Goal: Information Seeking & Learning: Learn about a topic

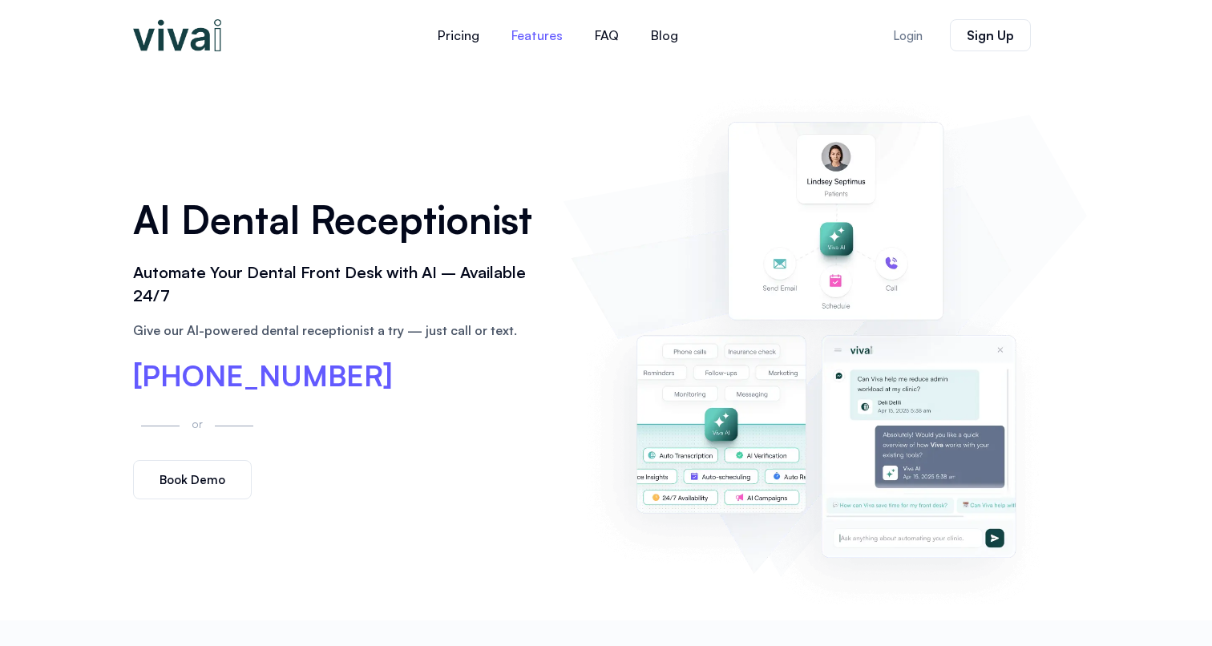
click at [525, 38] on link "Features" at bounding box center [536, 35] width 83 height 38
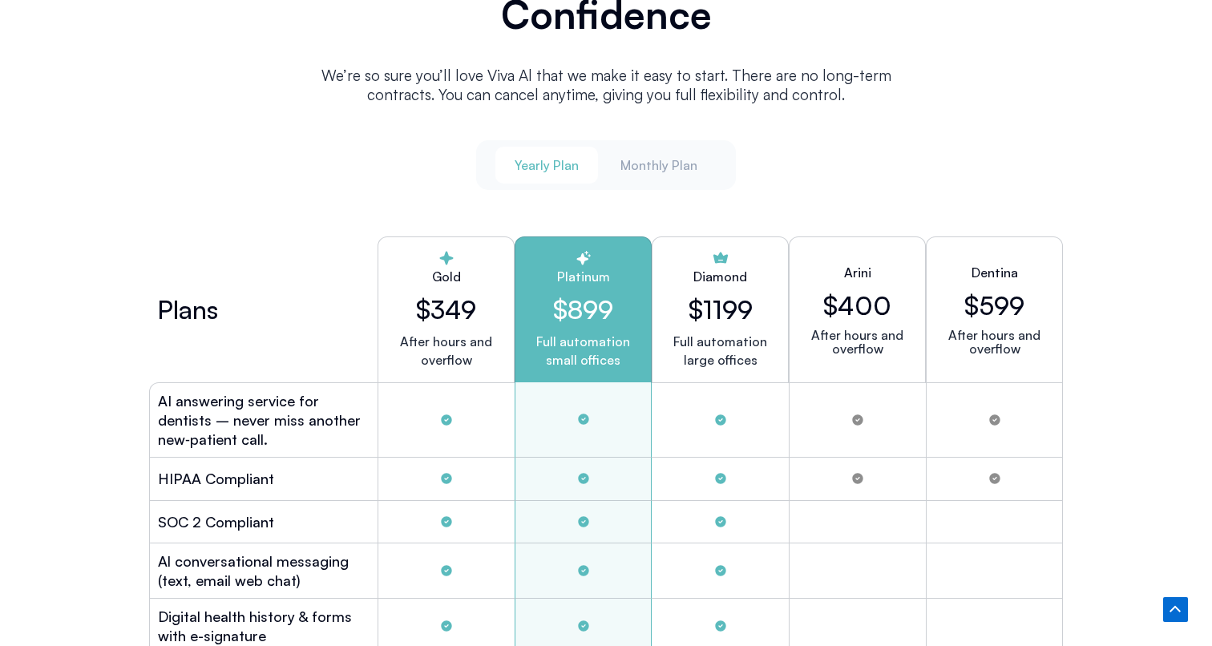
scroll to position [4215, 0]
click at [655, 165] on span "Monthly Plan" at bounding box center [658, 166] width 77 height 18
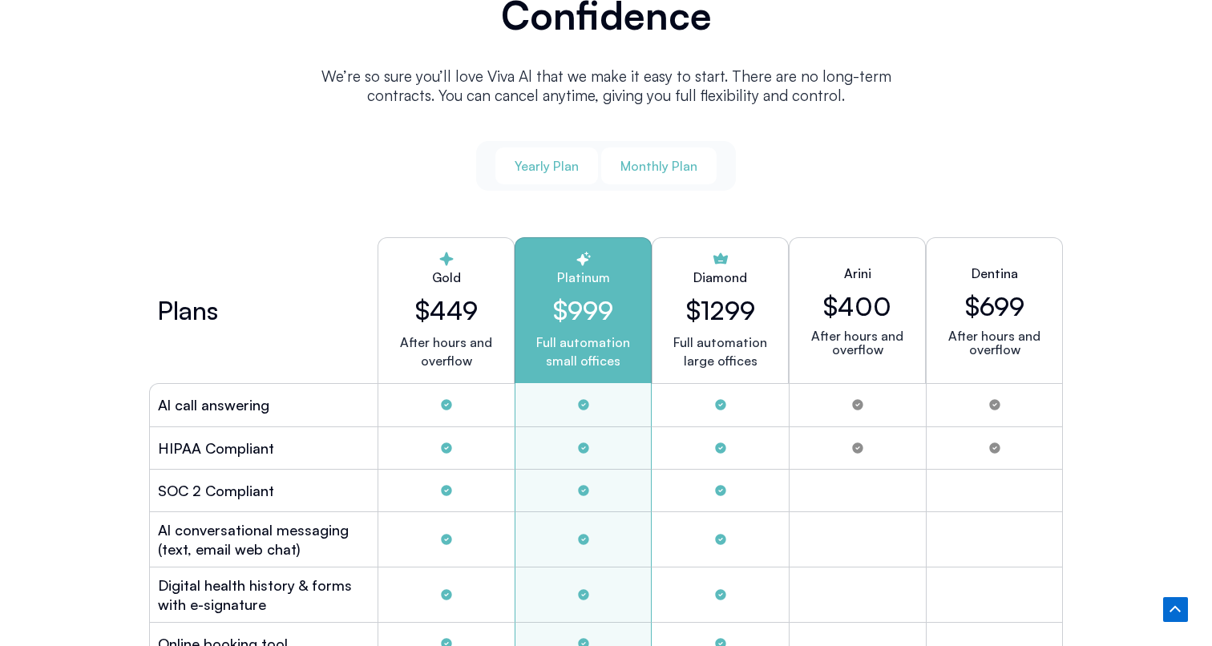
click at [543, 165] on span "Yearly Plan" at bounding box center [546, 166] width 64 height 18
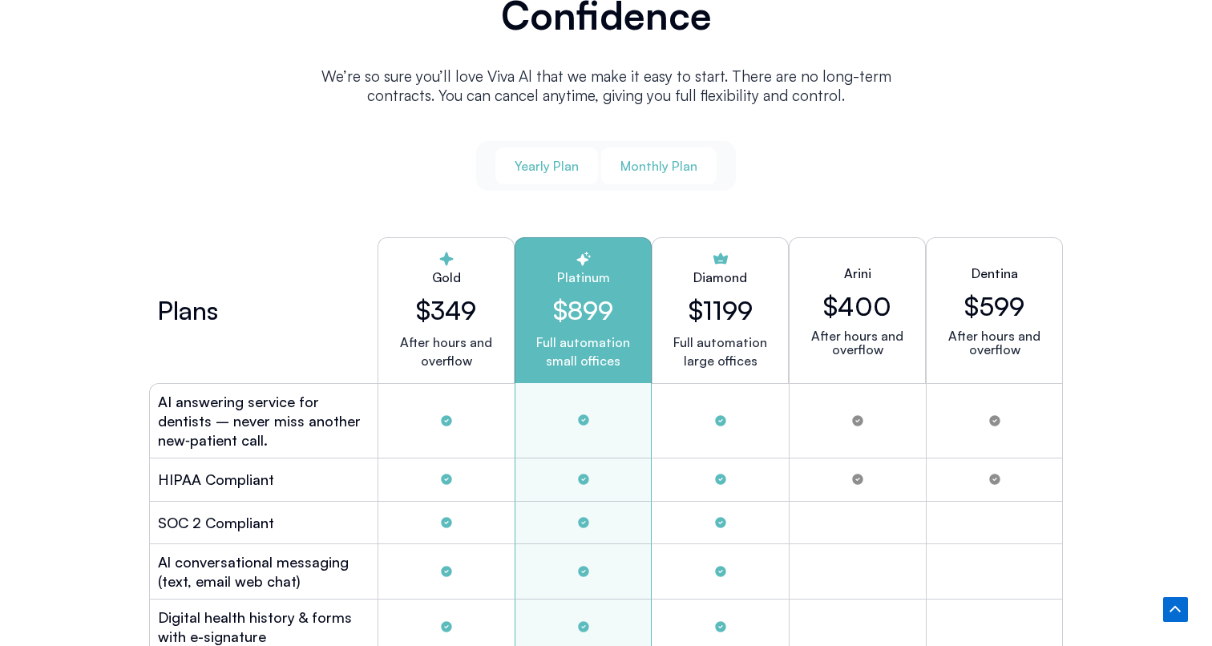
click at [650, 167] on span "Monthly Plan" at bounding box center [658, 166] width 77 height 18
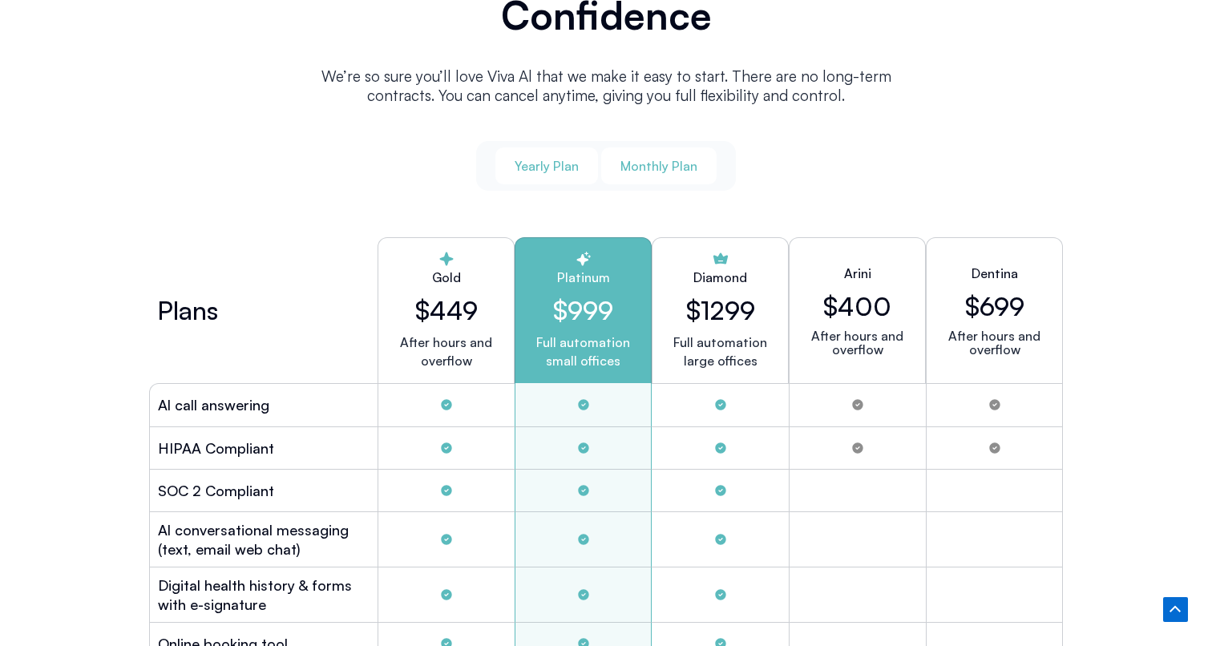
click at [557, 162] on span "Yearly Plan" at bounding box center [546, 166] width 64 height 18
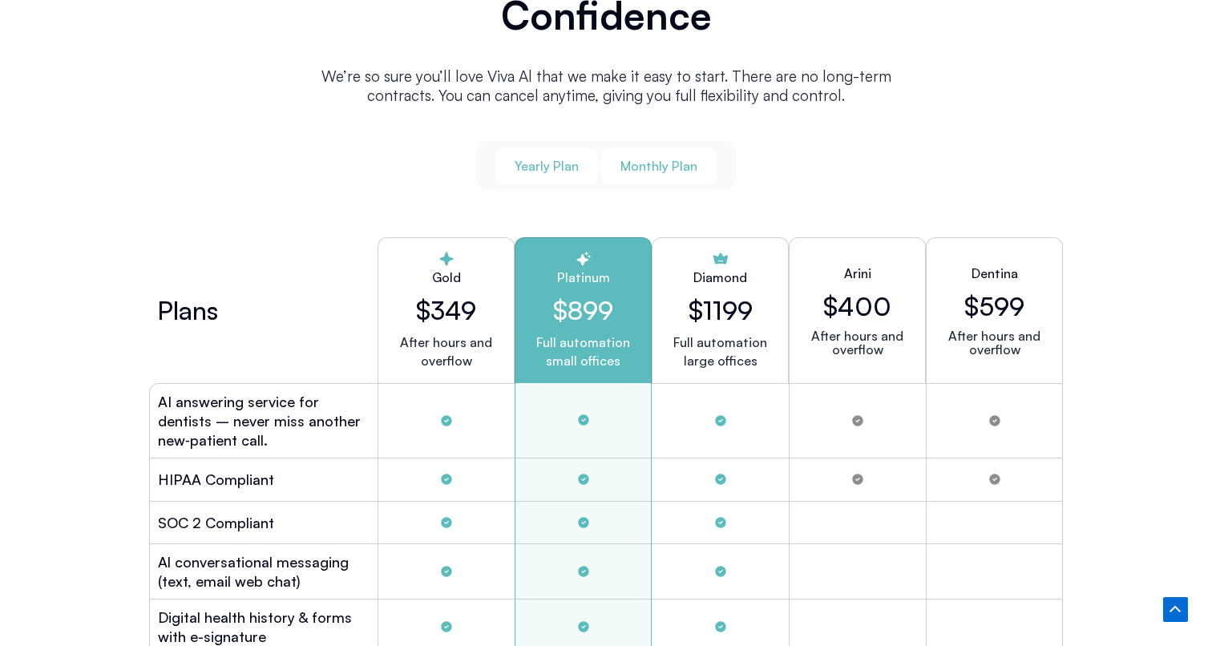
click at [634, 161] on span "Monthly Plan" at bounding box center [658, 166] width 77 height 18
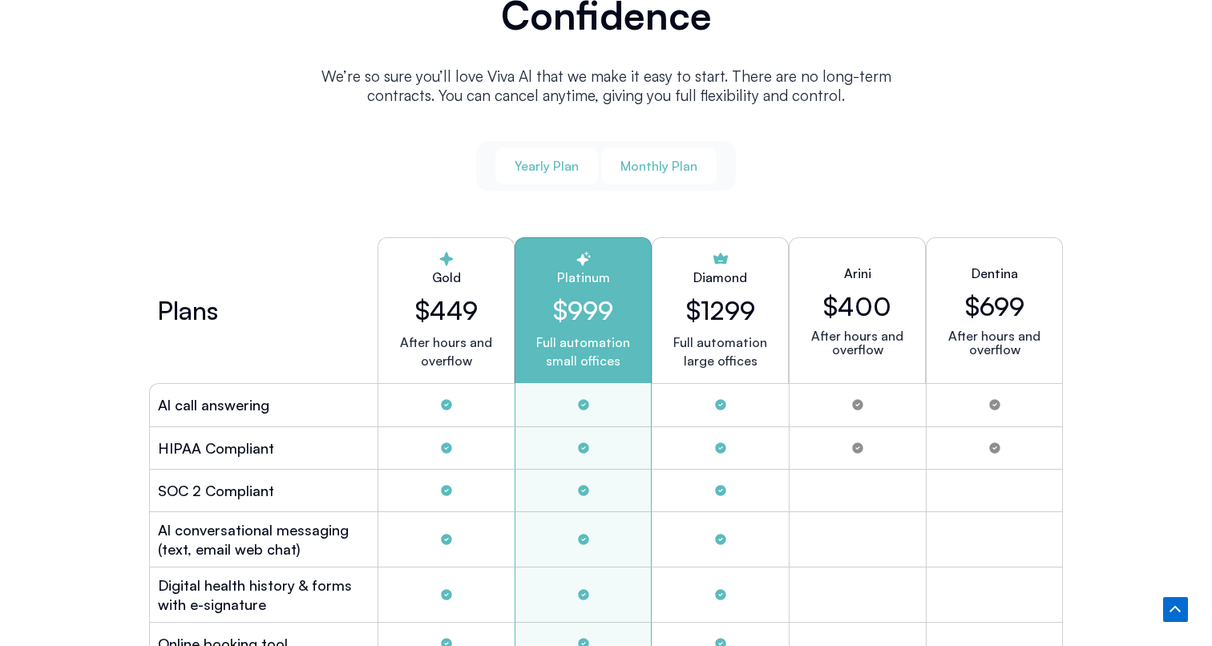
click at [566, 157] on span "Yearly Plan" at bounding box center [546, 166] width 64 height 18
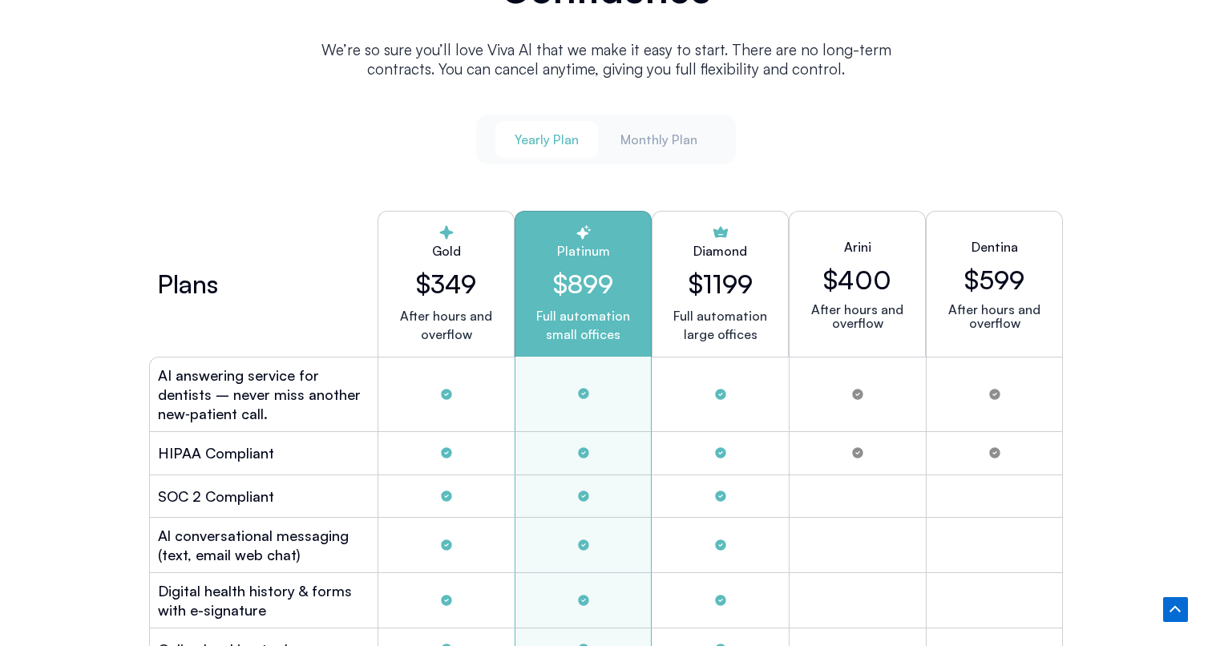
scroll to position [4240, 0]
click at [668, 142] on span "Monthly Plan" at bounding box center [658, 141] width 77 height 18
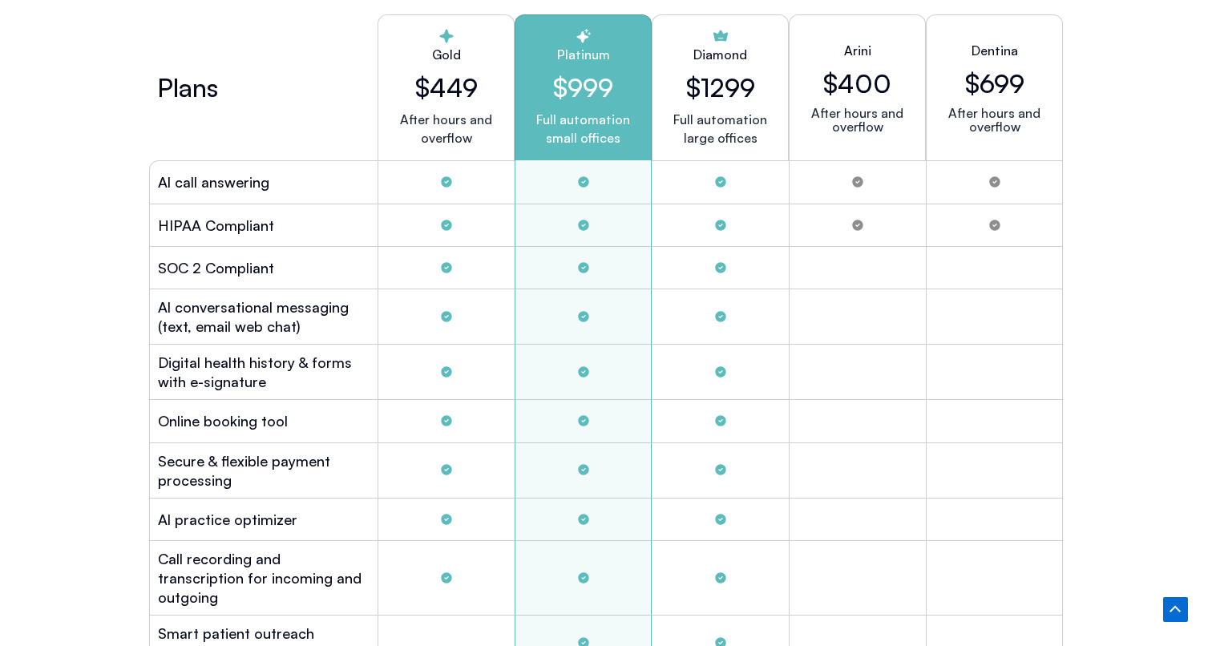
scroll to position [4315, 0]
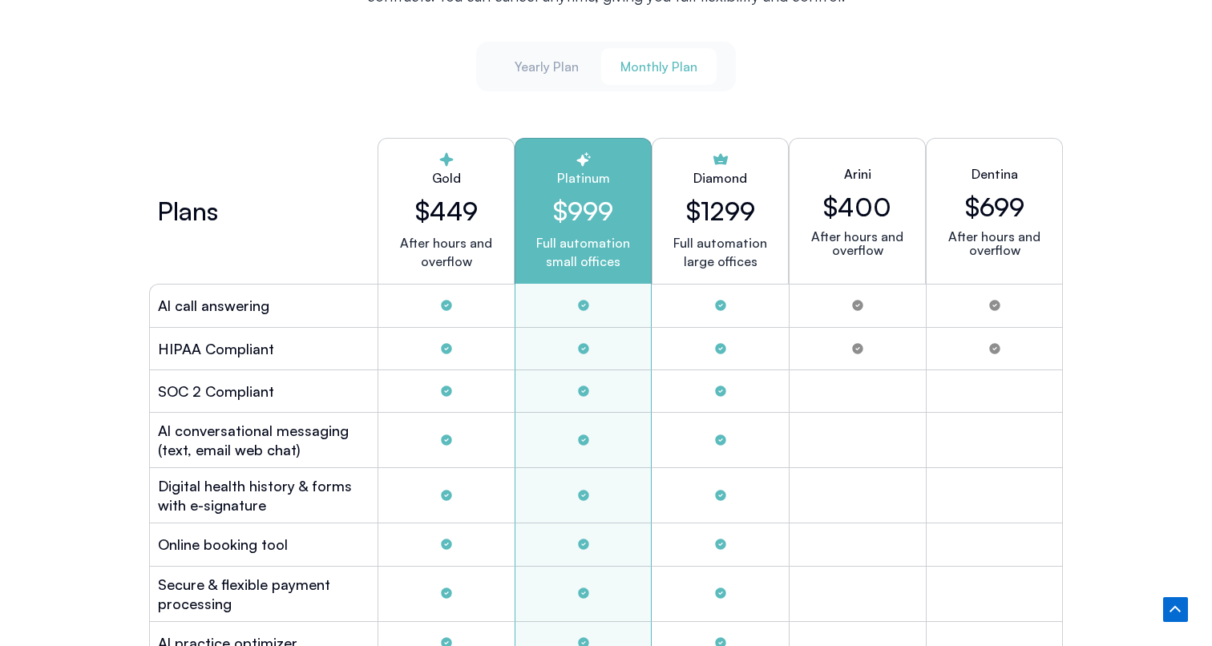
click at [846, 171] on h2 "Arini" at bounding box center [857, 173] width 27 height 19
click at [836, 199] on h2 "$400" at bounding box center [857, 207] width 68 height 30
click at [861, 164] on h2 "Arini" at bounding box center [857, 173] width 27 height 19
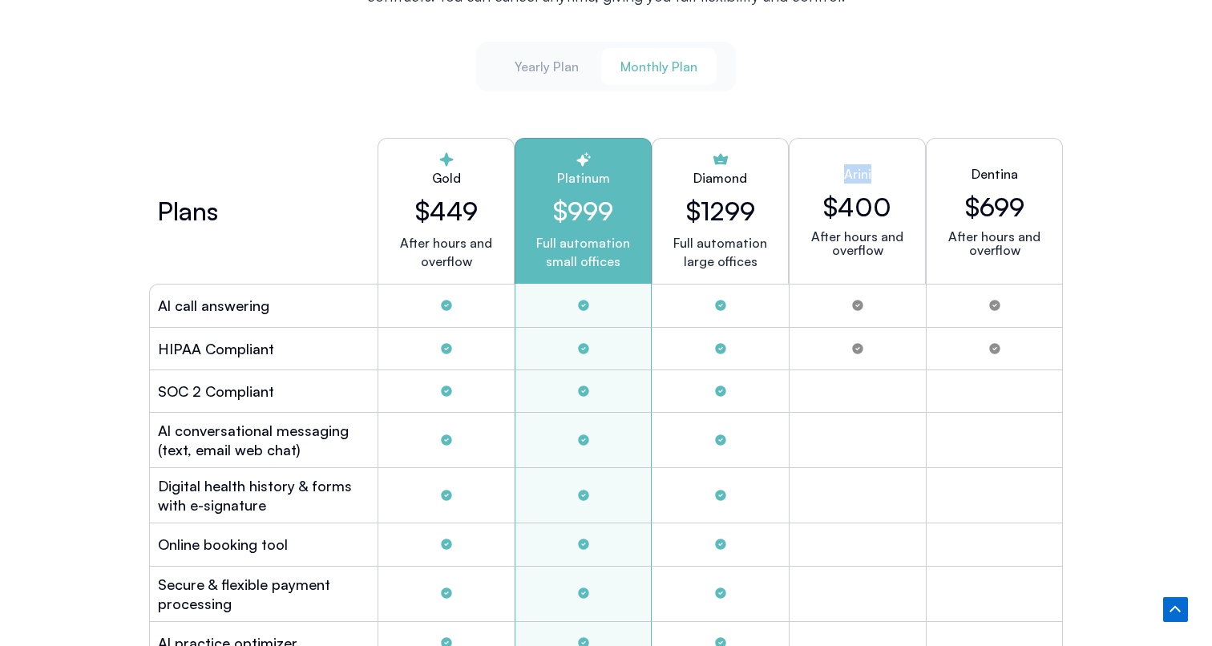
click at [861, 164] on h2 "Arini" at bounding box center [857, 173] width 27 height 19
click at [974, 164] on h2 "Dentina" at bounding box center [994, 173] width 46 height 19
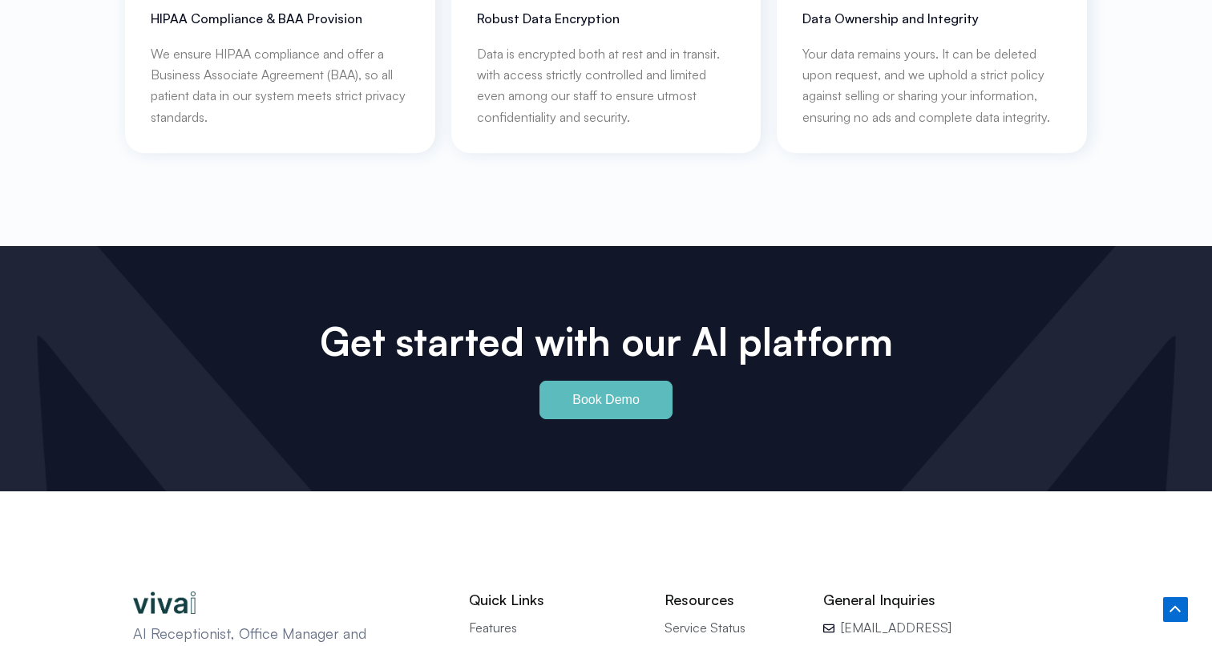
scroll to position [7546, 0]
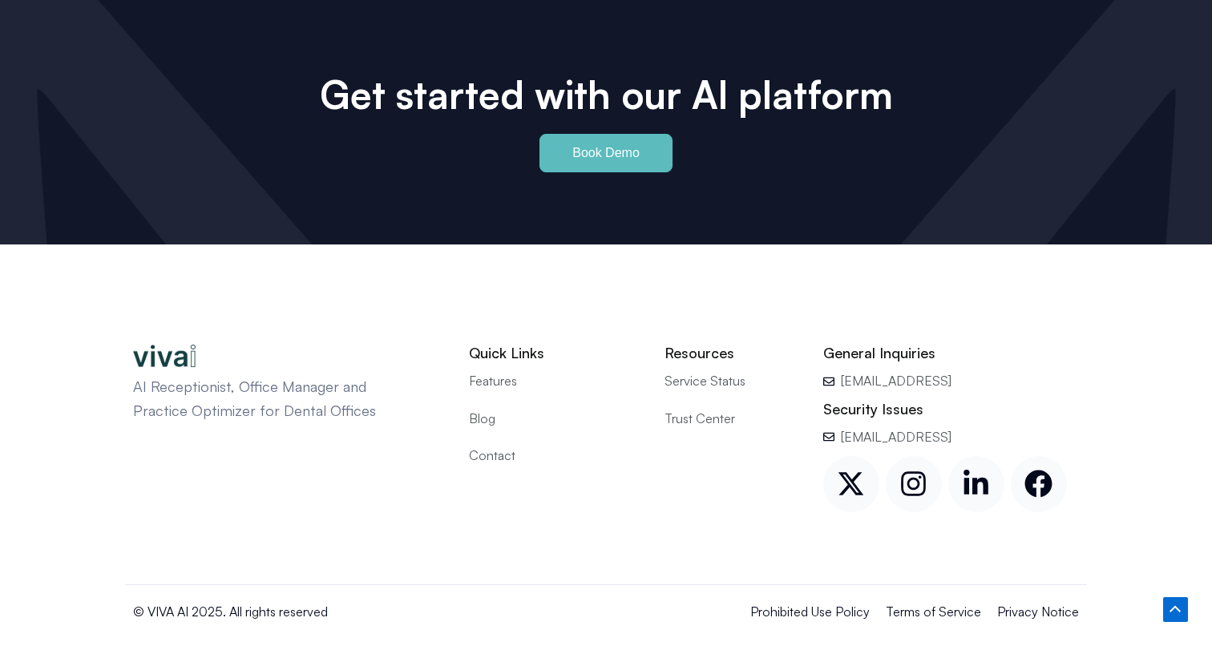
click at [478, 408] on span "Blog" at bounding box center [482, 418] width 26 height 21
